Goal: Transaction & Acquisition: Purchase product/service

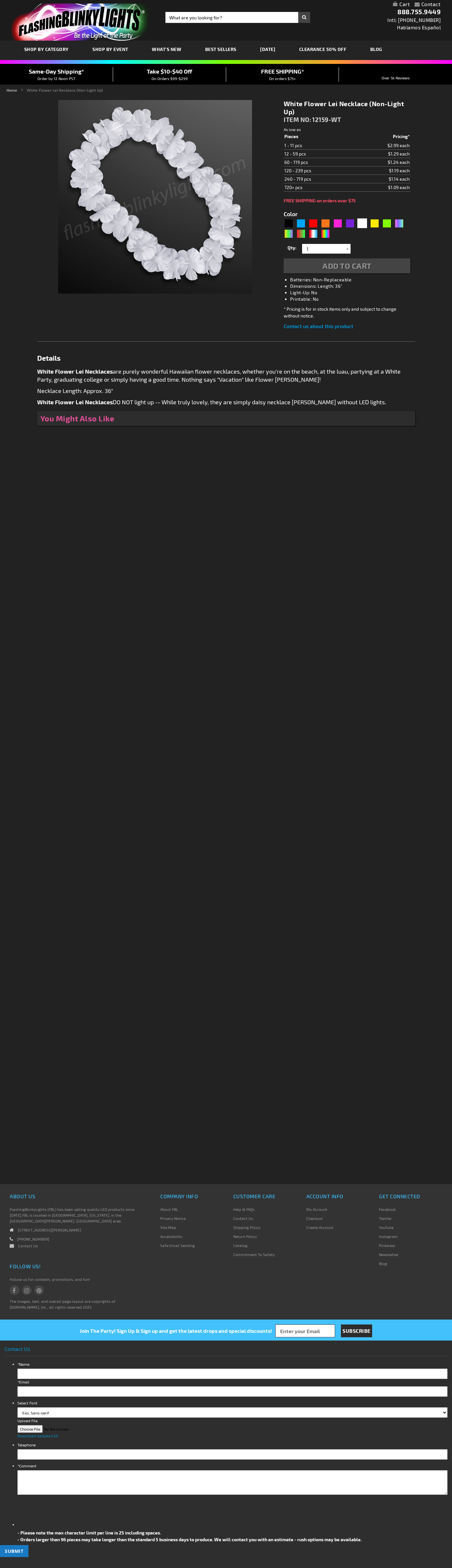
type input "5646"
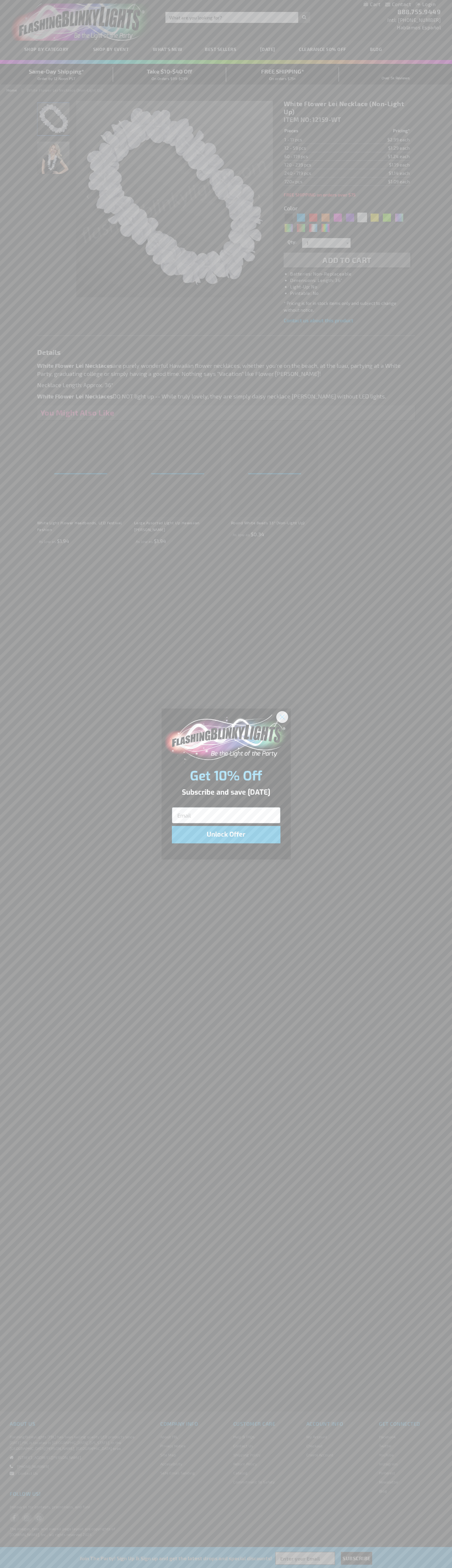
click at [282, 716] on icon "Close dialog" at bounding box center [281, 716] width 4 height 4
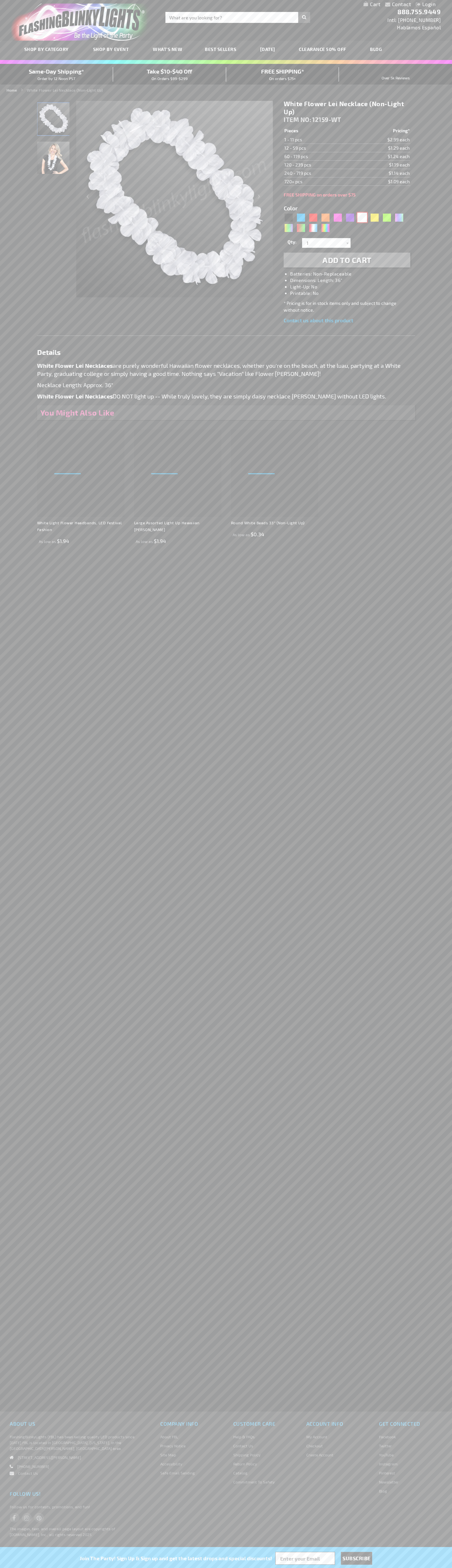
click at [362, 217] on div "White" at bounding box center [362, 217] width 10 height 10
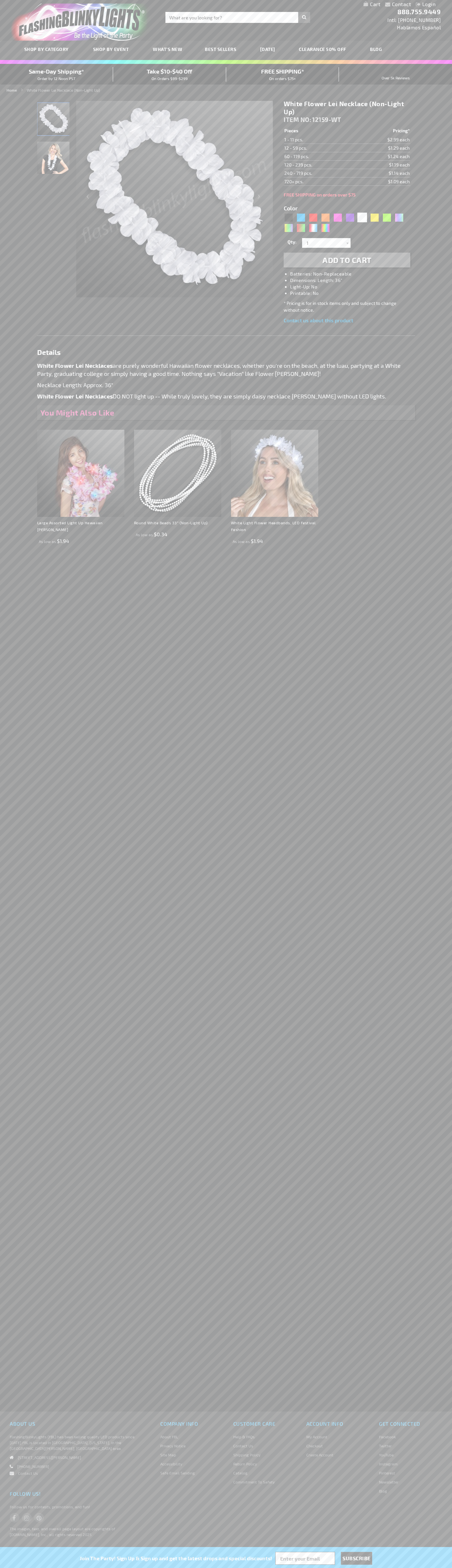
click at [347, 260] on span "Add to Cart" at bounding box center [347, 259] width 49 height 9
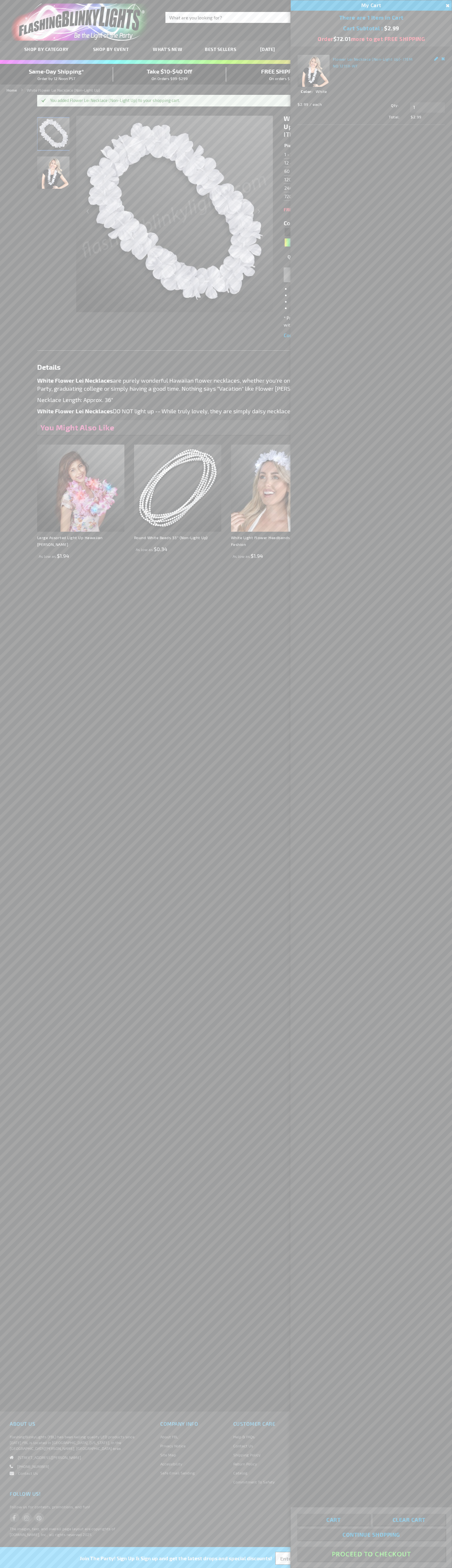
click at [371, 1554] on button "Proceed To Checkout" at bounding box center [371, 1554] width 148 height 15
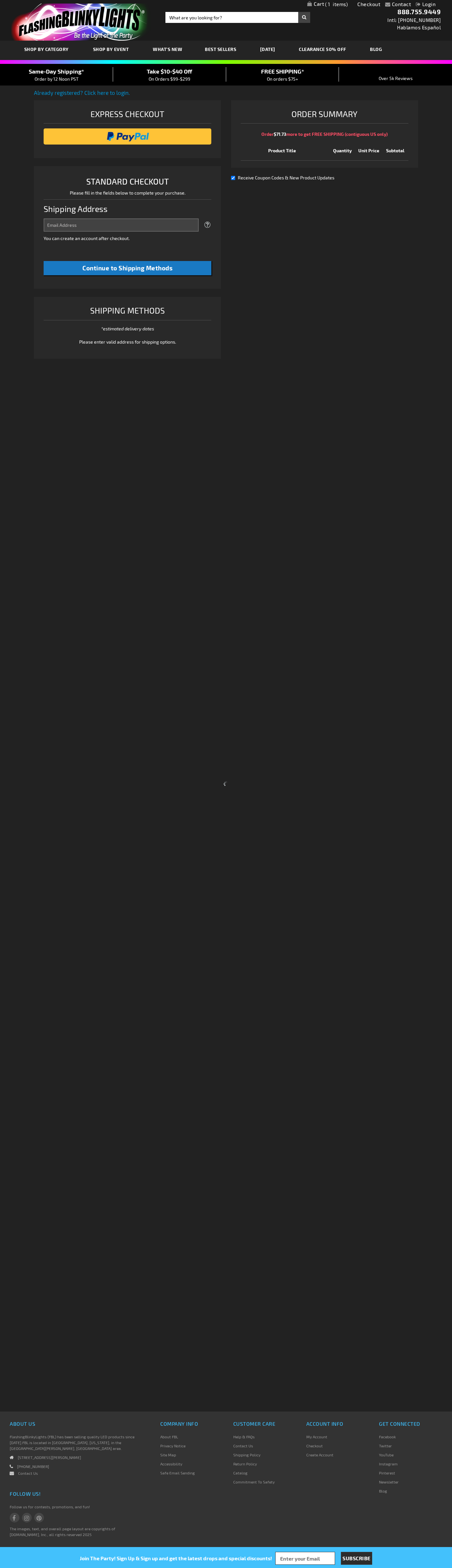
select select "US"
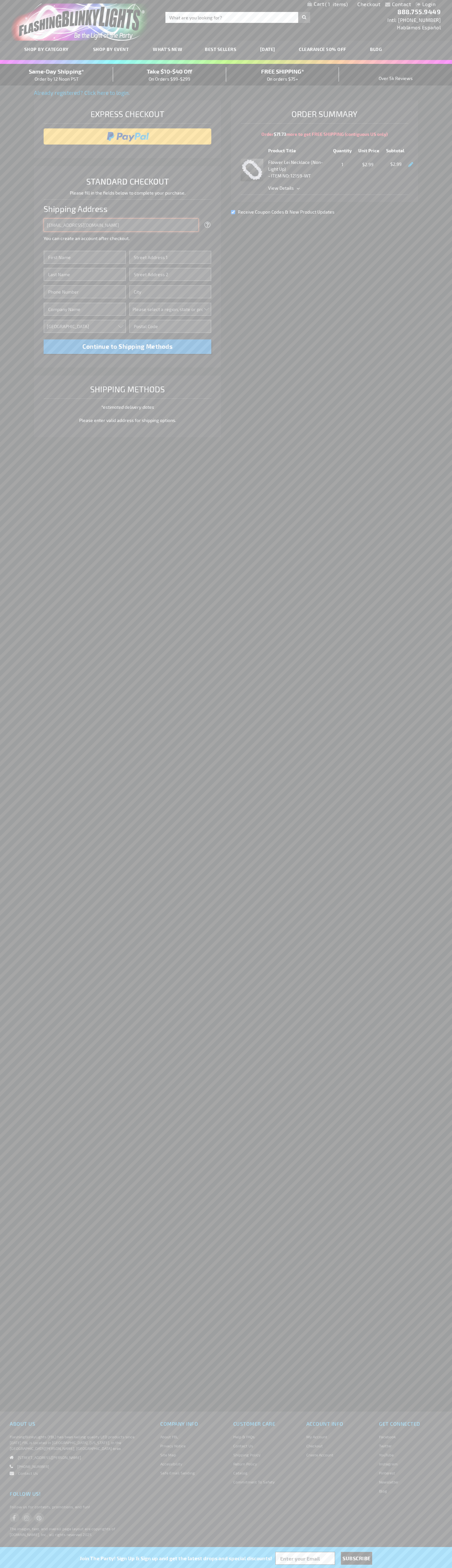
type input "johnsmith005@storebotmail.joonix.net"
type input "John"
type input "1600 Amphitheatre Parkway"
type input "First floor"
type input "mountain view"
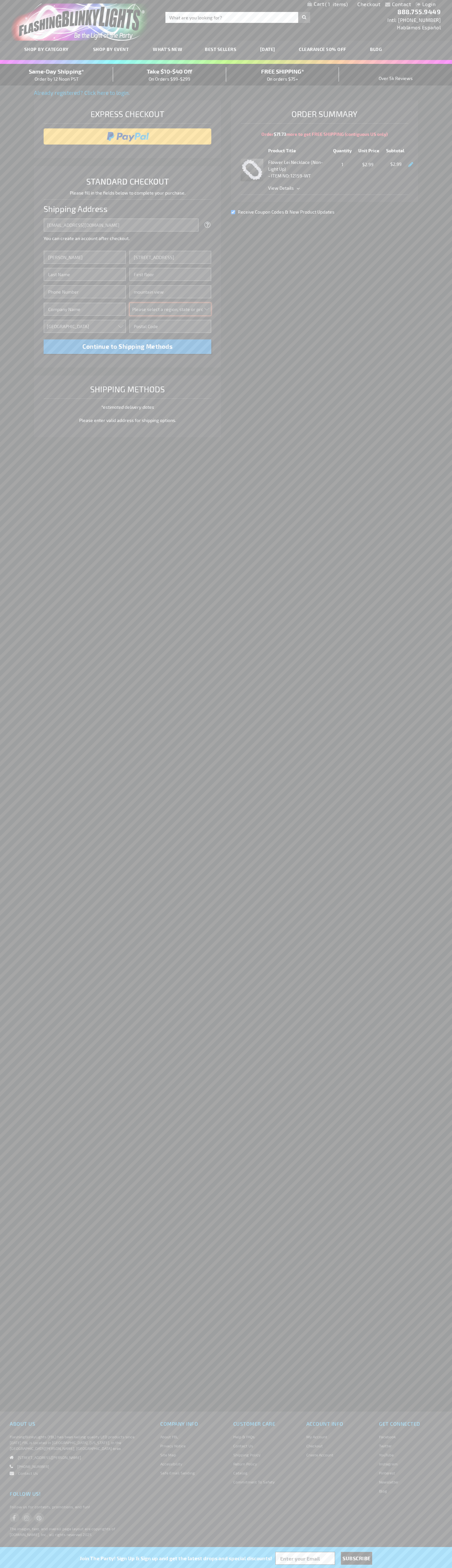
select select "12"
type input "94043"
type input "Smith"
type input "6502530000"
type input "John Smith"
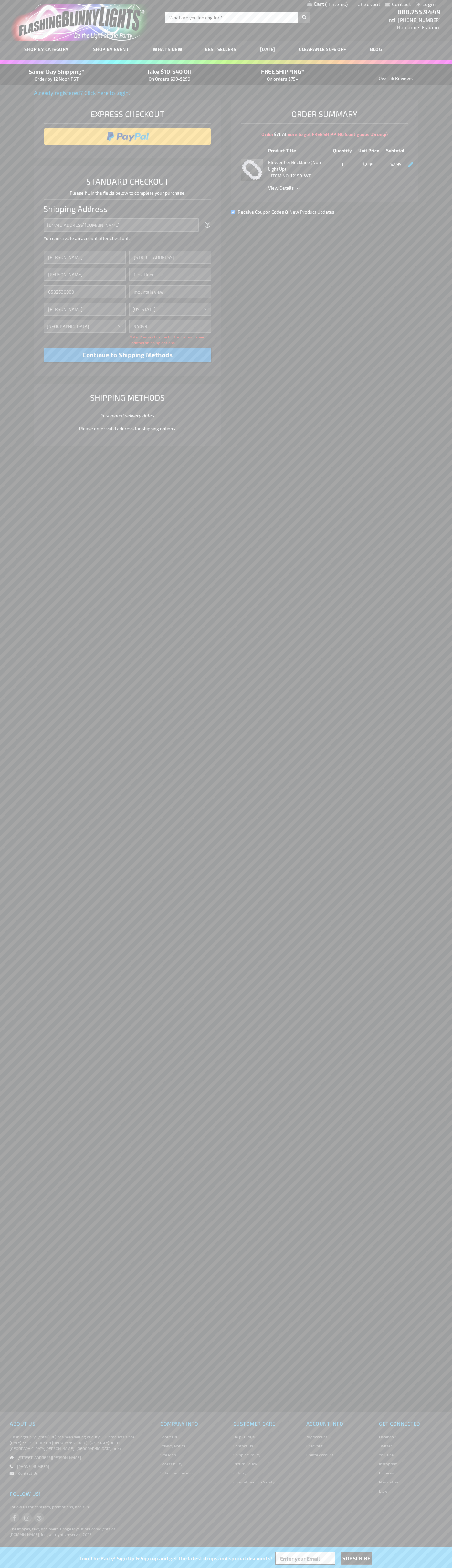
click at [57, 75] on div "Same-Day Shipping* Order by 12 Noon PST" at bounding box center [57, 74] width 113 height 15
click at [127, 136] on input "image" at bounding box center [127, 136] width 161 height 13
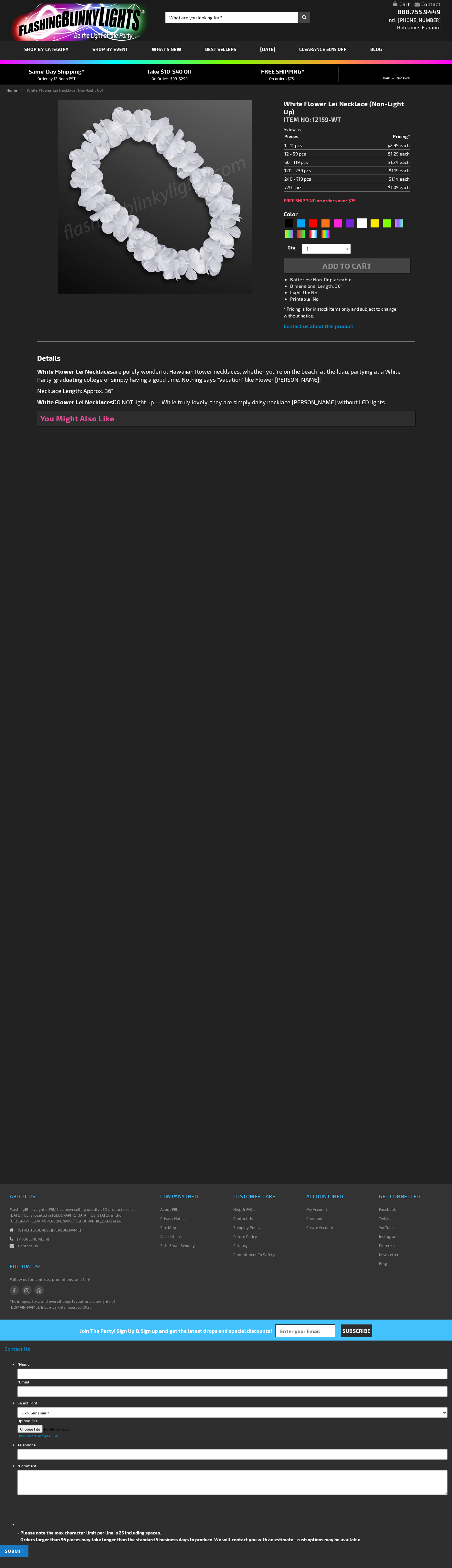
type input "5646"
